Goal: Task Accomplishment & Management: Complete application form

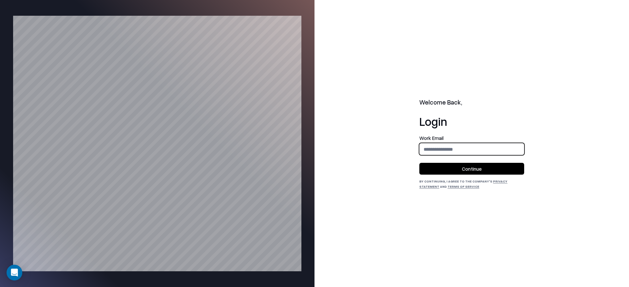
click at [449, 151] on input "email" at bounding box center [472, 149] width 104 height 12
type input "**********"
click at [459, 169] on button "Continue" at bounding box center [471, 169] width 105 height 12
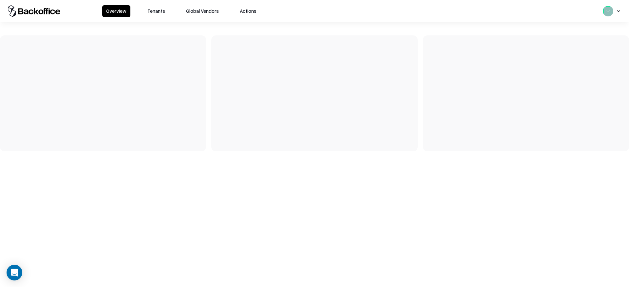
click at [156, 10] on button "Tenants" at bounding box center [156, 11] width 26 height 12
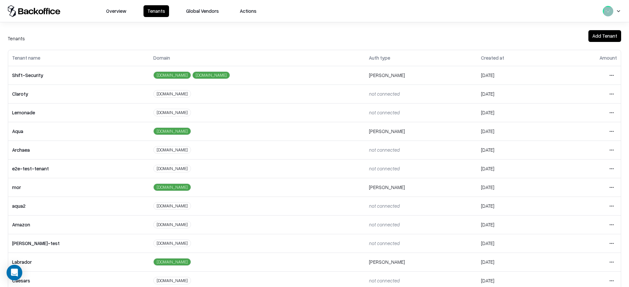
scroll to position [92, 0]
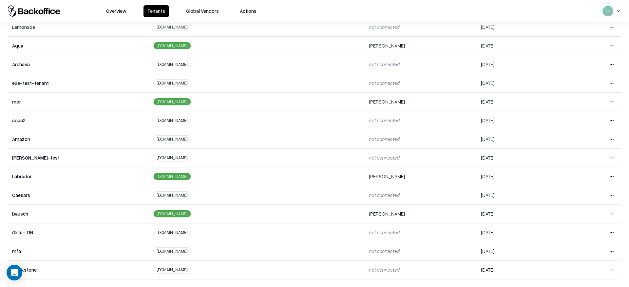
click at [608, 173] on html "Overview Tenants Global Vendors Actions Tenants Add Tenant Tenant name Domain A…" at bounding box center [314, 143] width 629 height 287
click at [571, 230] on div "Login to tenant" at bounding box center [584, 230] width 71 height 13
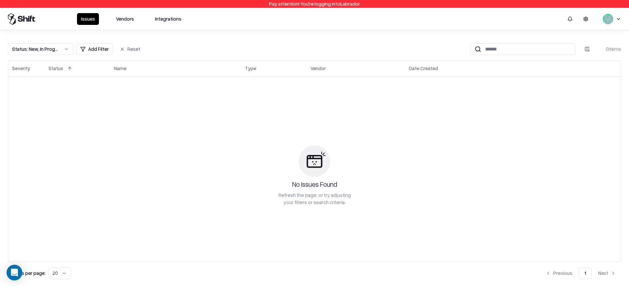
click at [128, 14] on button "Vendors" at bounding box center [125, 19] width 26 height 12
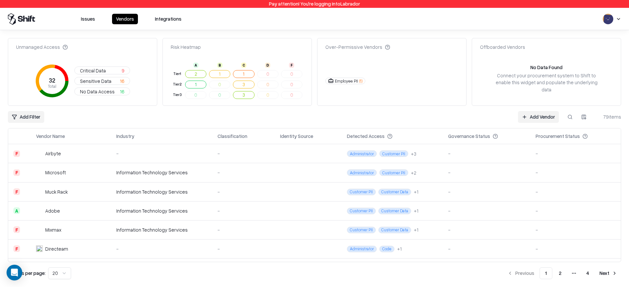
click at [576, 117] on div "Add Vendor 79 items" at bounding box center [569, 117] width 103 height 12
click at [574, 118] on button at bounding box center [570, 117] width 12 height 12
paste input "**********"
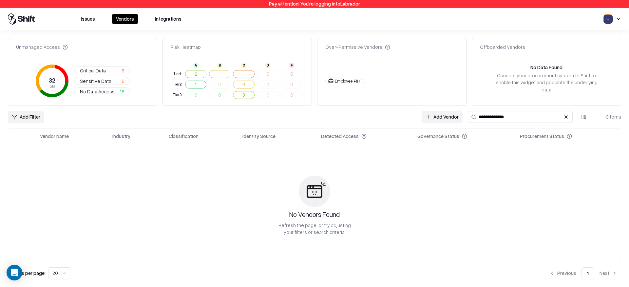
type input "**********"
click at [450, 121] on link "Add Vendor" at bounding box center [442, 117] width 41 height 12
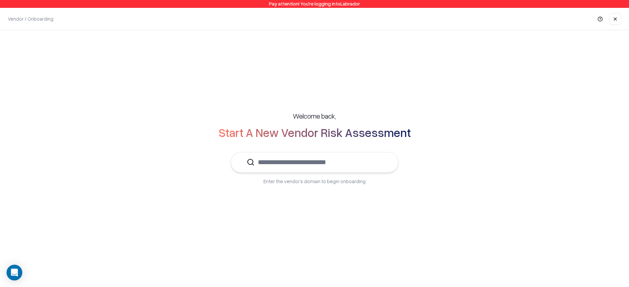
click at [284, 164] on input "text" at bounding box center [319, 162] width 128 height 20
paste input "**********"
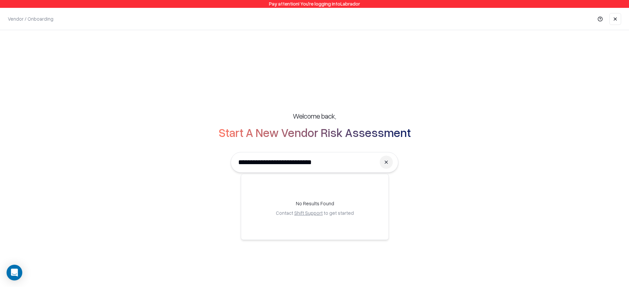
drag, startPoint x: 261, startPoint y: 163, endPoint x: 224, endPoint y: 164, distance: 36.7
click at [224, 164] on div "**********" at bounding box center [314, 148] width 603 height 100
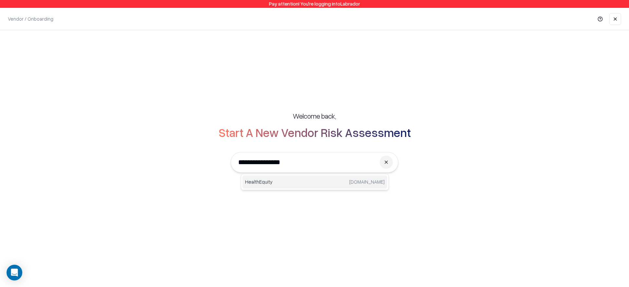
click at [366, 185] on div "HealthEquity healthequity.com" at bounding box center [314, 182] width 145 height 13
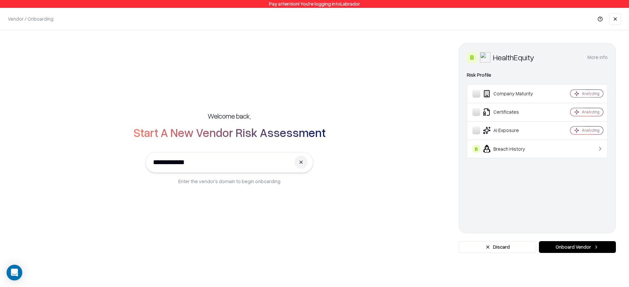
type input "**********"
click at [531, 145] on div "B Breach History" at bounding box center [511, 149] width 78 height 8
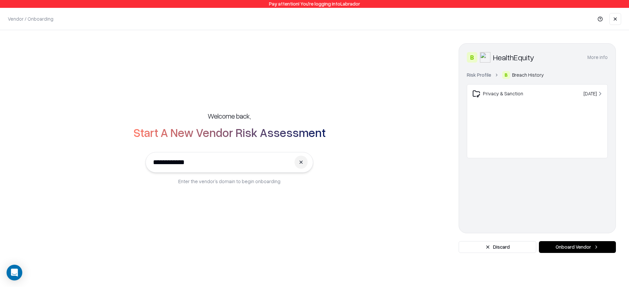
click at [515, 96] on div "Privacy & Sanction" at bounding box center [515, 94] width 86 height 8
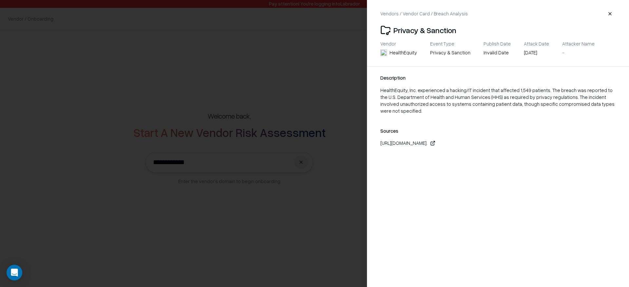
click at [435, 142] on icon at bounding box center [433, 141] width 1 height 1
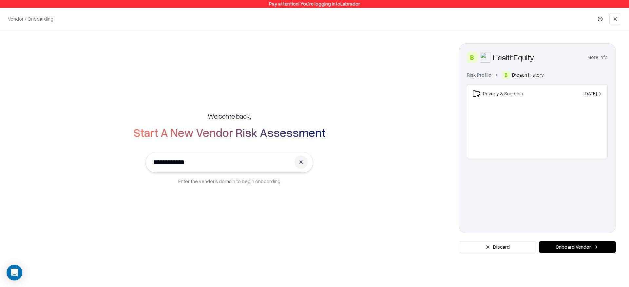
click at [484, 72] on link "Risk Profile" at bounding box center [479, 74] width 24 height 7
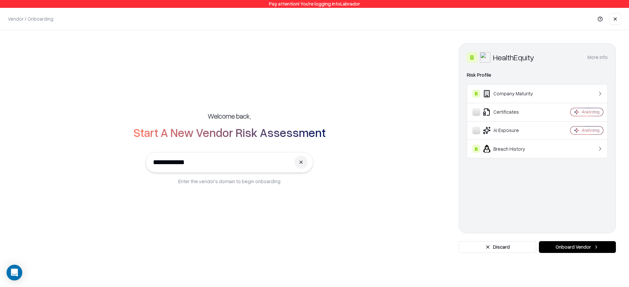
click at [495, 92] on div "B Company Maturity" at bounding box center [511, 94] width 78 height 8
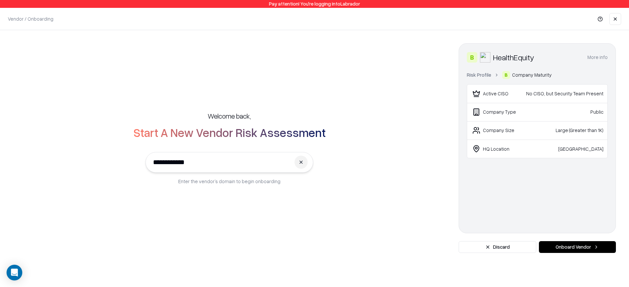
click at [534, 95] on div "No CISO, but Security Team Present" at bounding box center [564, 93] width 78 height 7
click at [548, 92] on div "No CISO, but Security Team Present" at bounding box center [564, 93] width 78 height 7
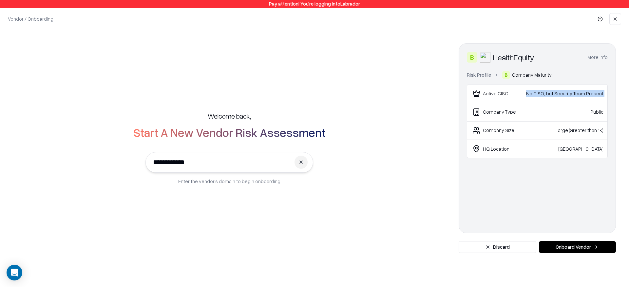
click at [548, 92] on div "No CISO, but Security Team Present" at bounding box center [564, 93] width 78 height 7
click at [479, 76] on link "Risk Profile" at bounding box center [479, 74] width 24 height 7
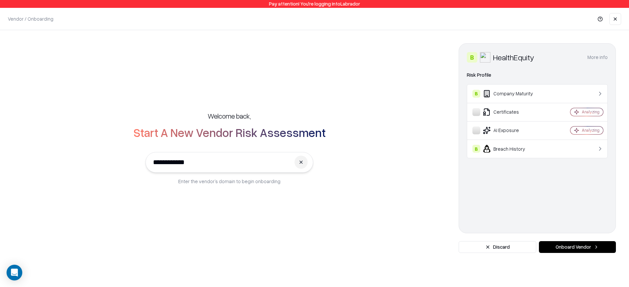
click at [561, 248] on button "Onboard Vendor" at bounding box center [577, 247] width 77 height 12
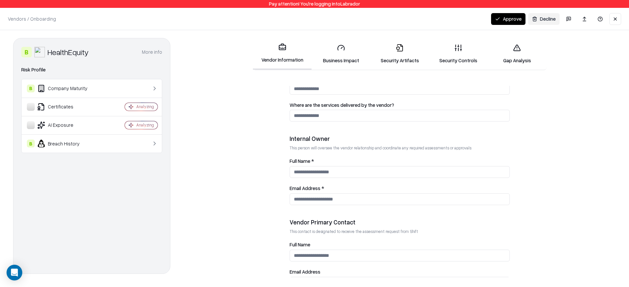
scroll to position [325, 0]
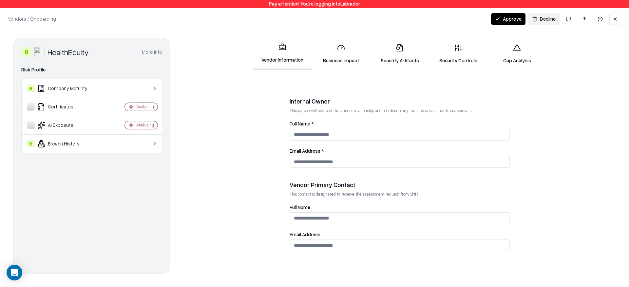
drag, startPoint x: 329, startPoint y: 48, endPoint x: 340, endPoint y: 49, distance: 11.5
click at [329, 48] on link "Business Impact" at bounding box center [341, 54] width 59 height 30
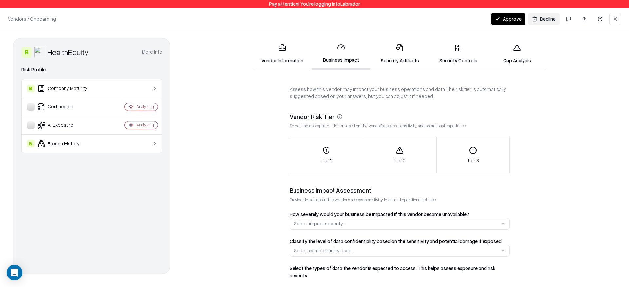
click at [394, 59] on link "Security Artifacts" at bounding box center [399, 54] width 59 height 30
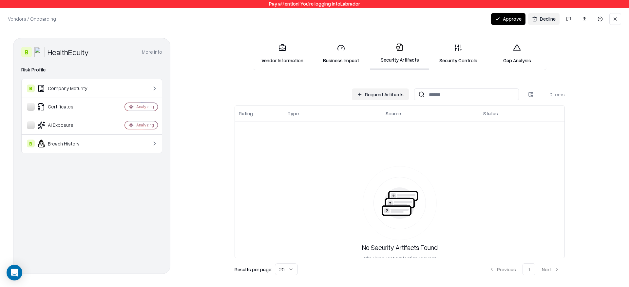
click at [474, 54] on link "Security Controls" at bounding box center [458, 54] width 59 height 30
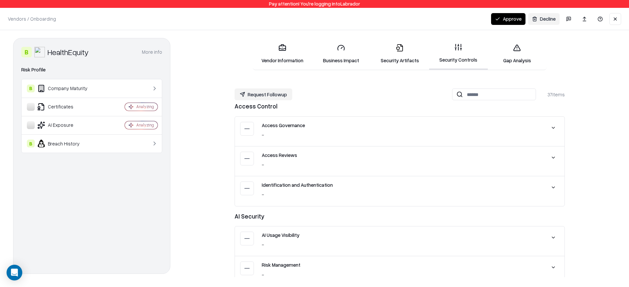
click at [508, 54] on link "Gap Analysis" at bounding box center [517, 54] width 59 height 30
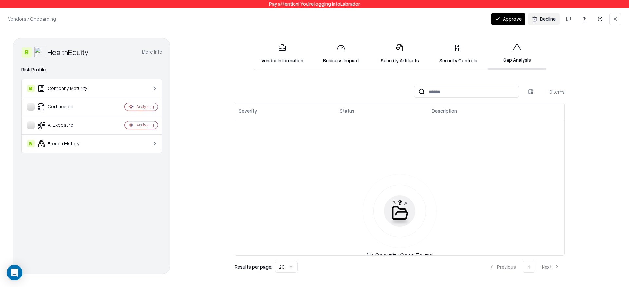
click at [207, 155] on div "0 items Severity Status Description No Security Gaps Found Results per page: 20…" at bounding box center [399, 179] width 432 height 187
click at [153, 52] on button "More info" at bounding box center [152, 52] width 20 height 12
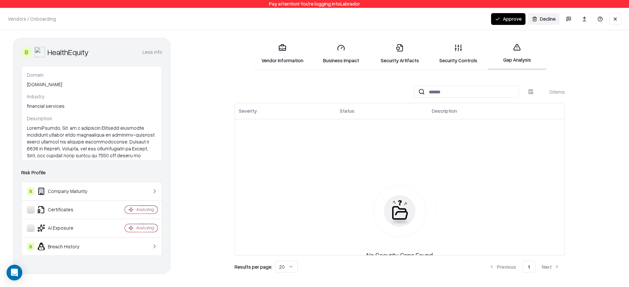
click at [153, 52] on button "Less info" at bounding box center [153, 52] width 20 height 12
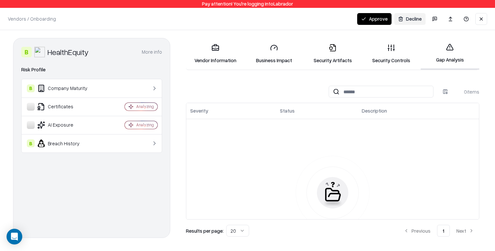
click at [158, 47] on button "More info" at bounding box center [152, 52] width 20 height 12
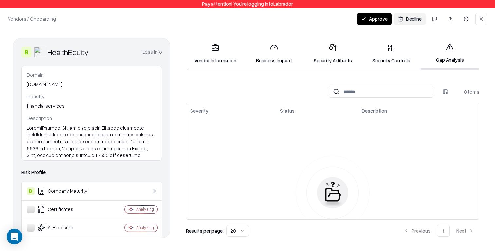
click at [153, 52] on button "Less info" at bounding box center [153, 52] width 20 height 12
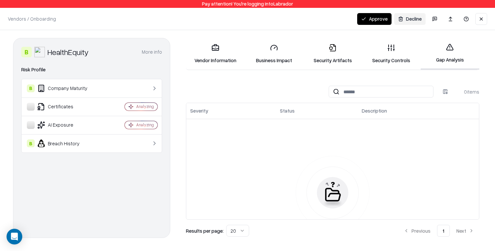
click at [176, 12] on div "Vendors / Onboarding Changes Saved Approve Decline" at bounding box center [247, 19] width 495 height 22
